Goal: Navigation & Orientation: Understand site structure

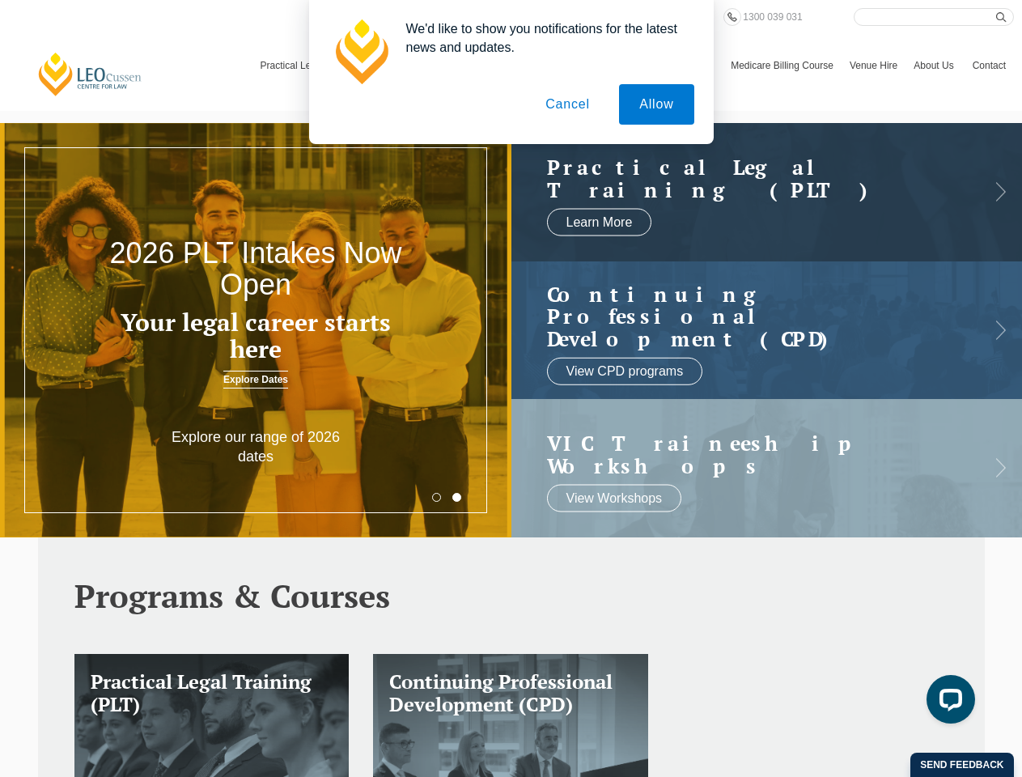
click at [256, 330] on h3 "Your legal career starts here" at bounding box center [255, 335] width 307 height 53
click at [655, 104] on button "Allow" at bounding box center [656, 104] width 74 height 40
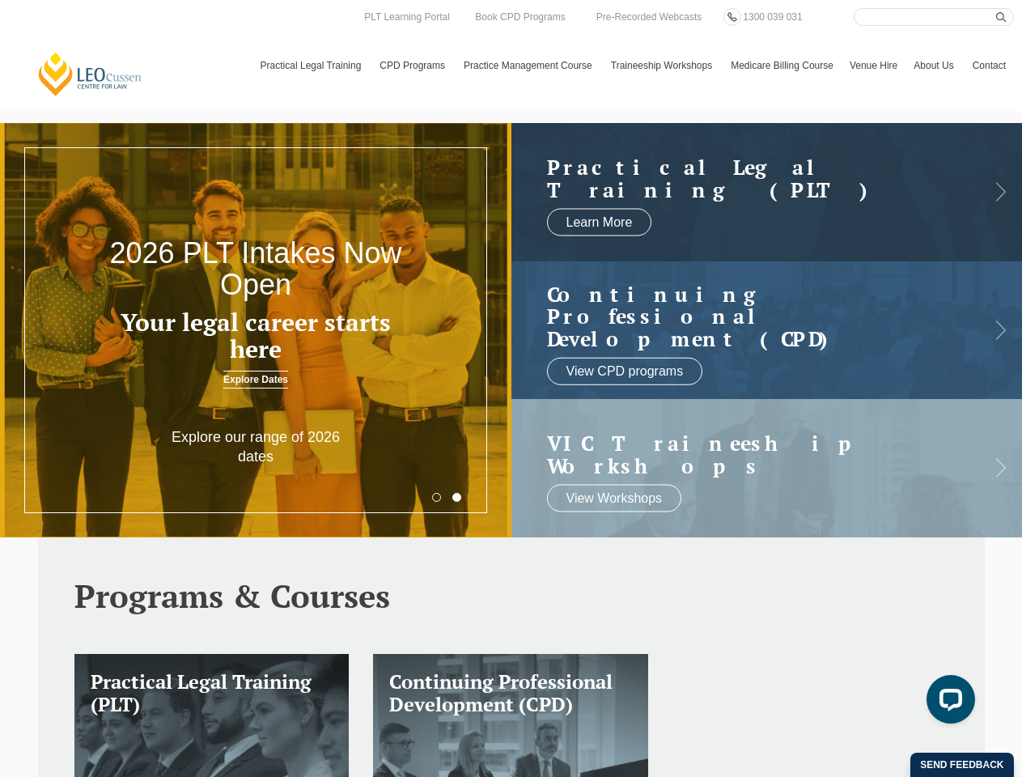
click at [735, 776] on html "[PERSON_NAME] Centre for Law Search here Practical Legal Training Our Practical…" at bounding box center [511, 388] width 1022 height 777
